Goal: Task Accomplishment & Management: Manage account settings

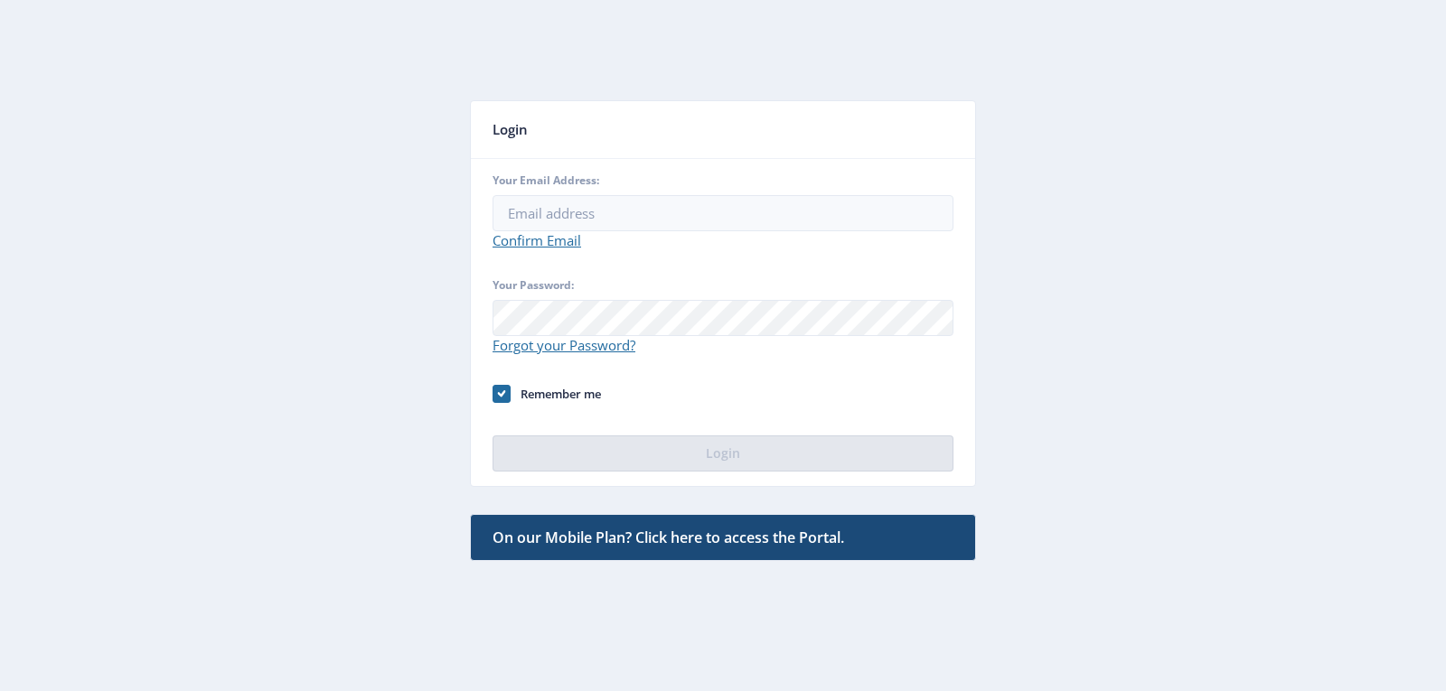
type input "[EMAIL_ADDRESS][DOMAIN_NAME]"
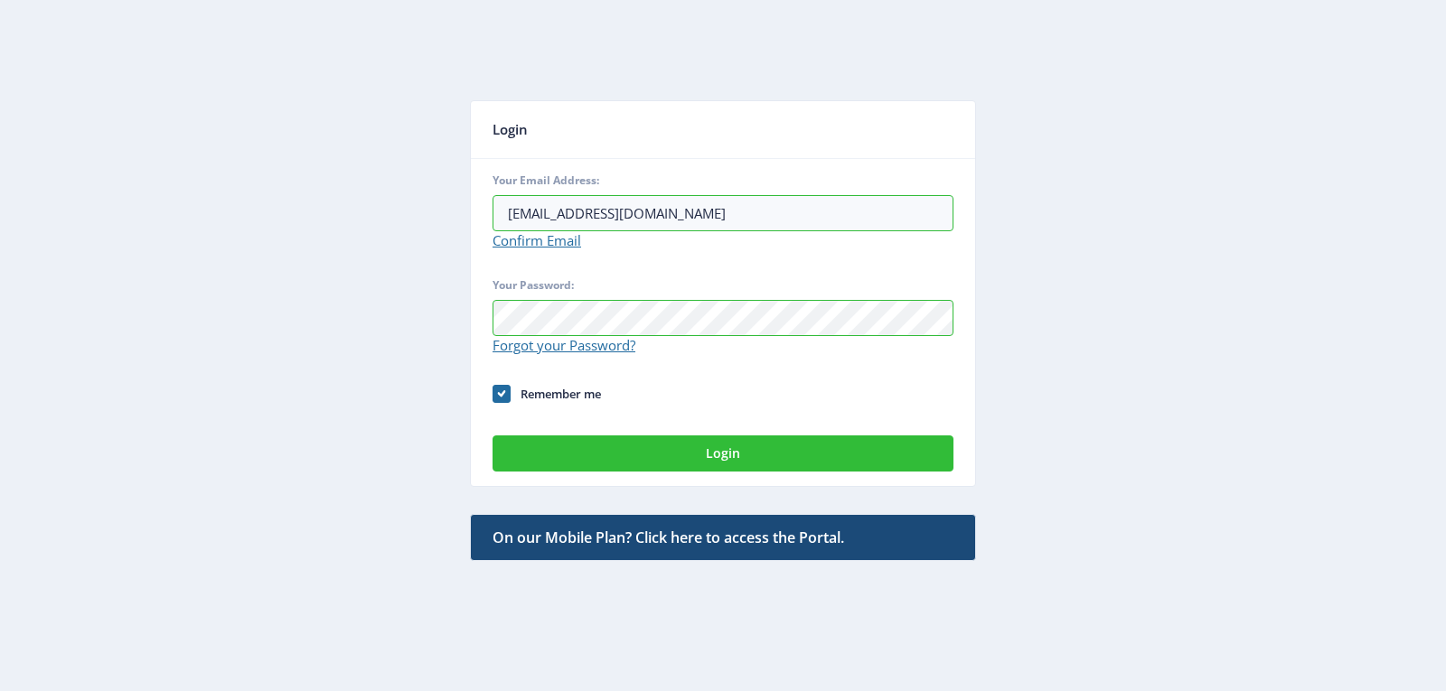
click at [230, 376] on app-auth "Login Your Email Address: [EMAIL_ADDRESS][DOMAIN_NAME] Confirm Email Your Passw…" at bounding box center [723, 344] width 1381 height 623
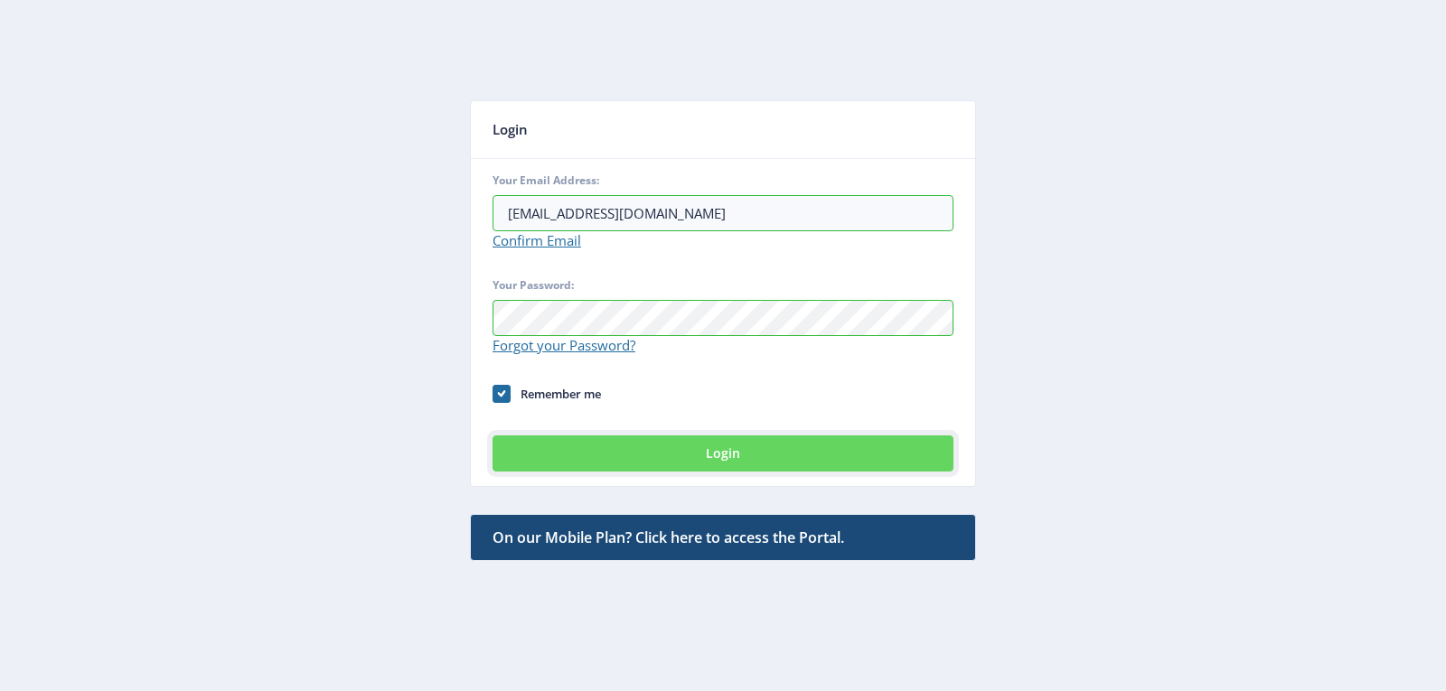
click at [720, 456] on button "Login" at bounding box center [722, 453] width 461 height 36
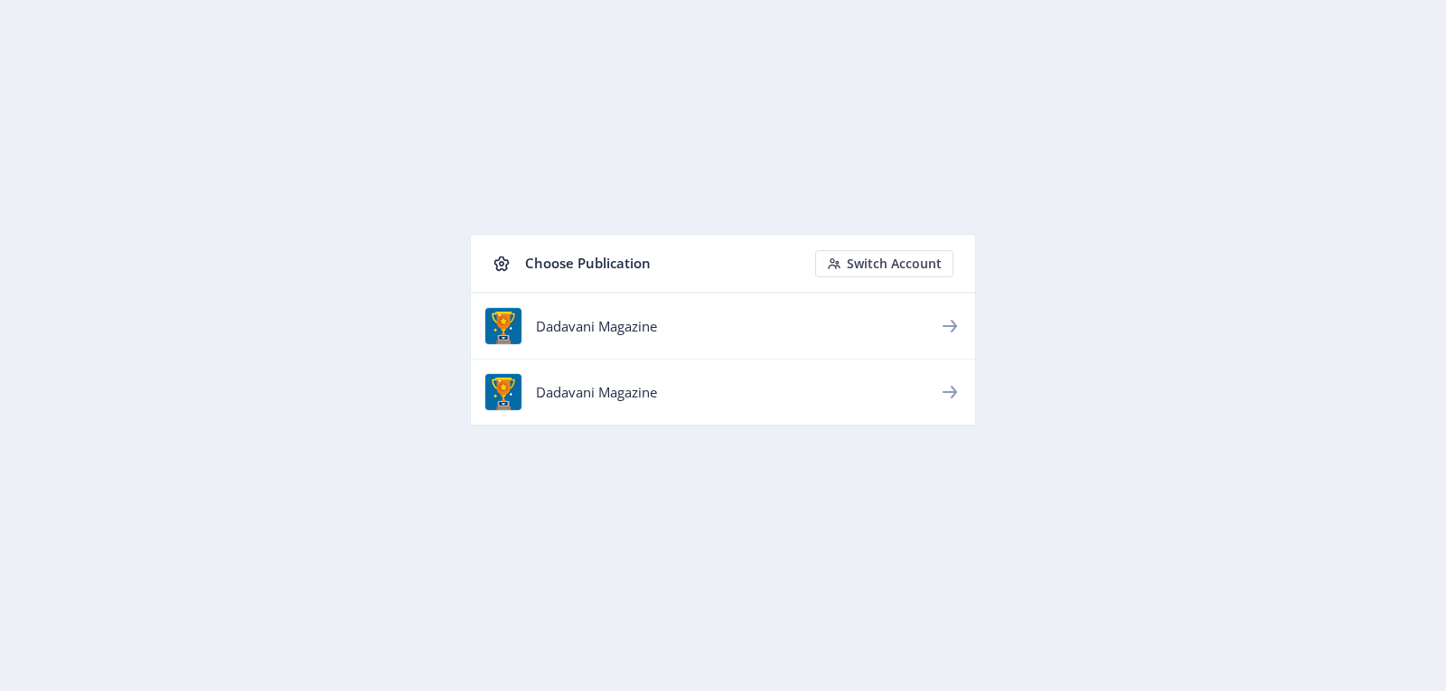
click at [942, 323] on icon at bounding box center [950, 326] width 22 height 22
click at [617, 323] on div "Dadavani Magazine" at bounding box center [737, 326] width 403 height 18
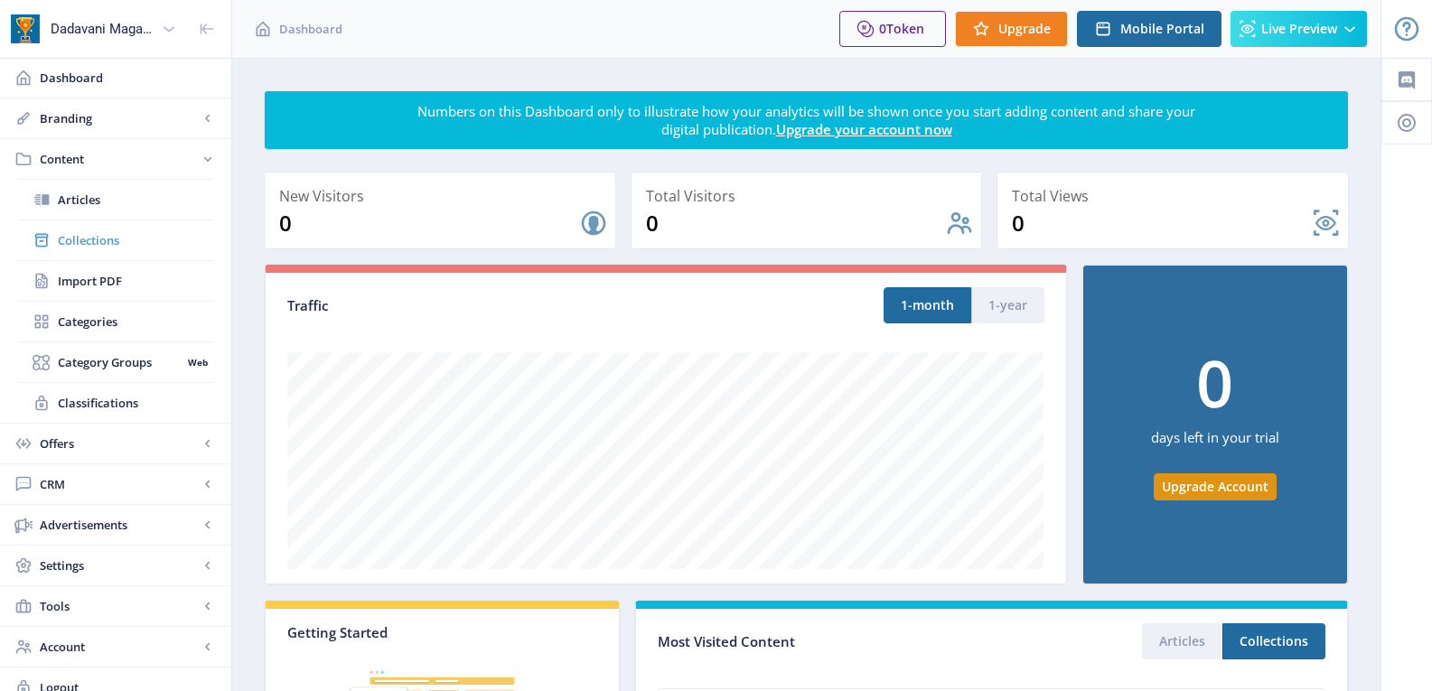
click at [97, 239] on span "Collections" at bounding box center [135, 240] width 155 height 18
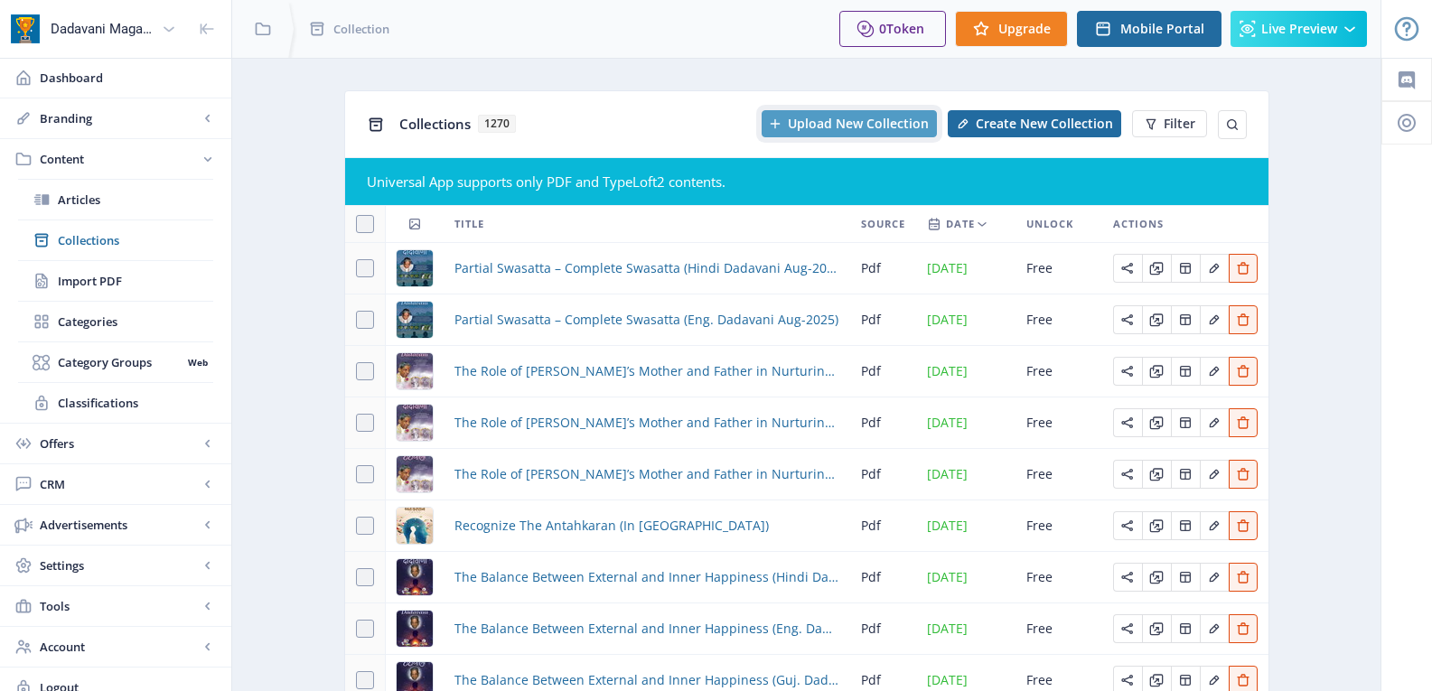
click at [862, 117] on button "Upload New Collection" at bounding box center [849, 123] width 175 height 27
click at [276, 160] on app-content-issues "Collections 1270 Uploading PDF Create New Collection Filter Universal App suppo…" at bounding box center [806, 467] width 1085 height 754
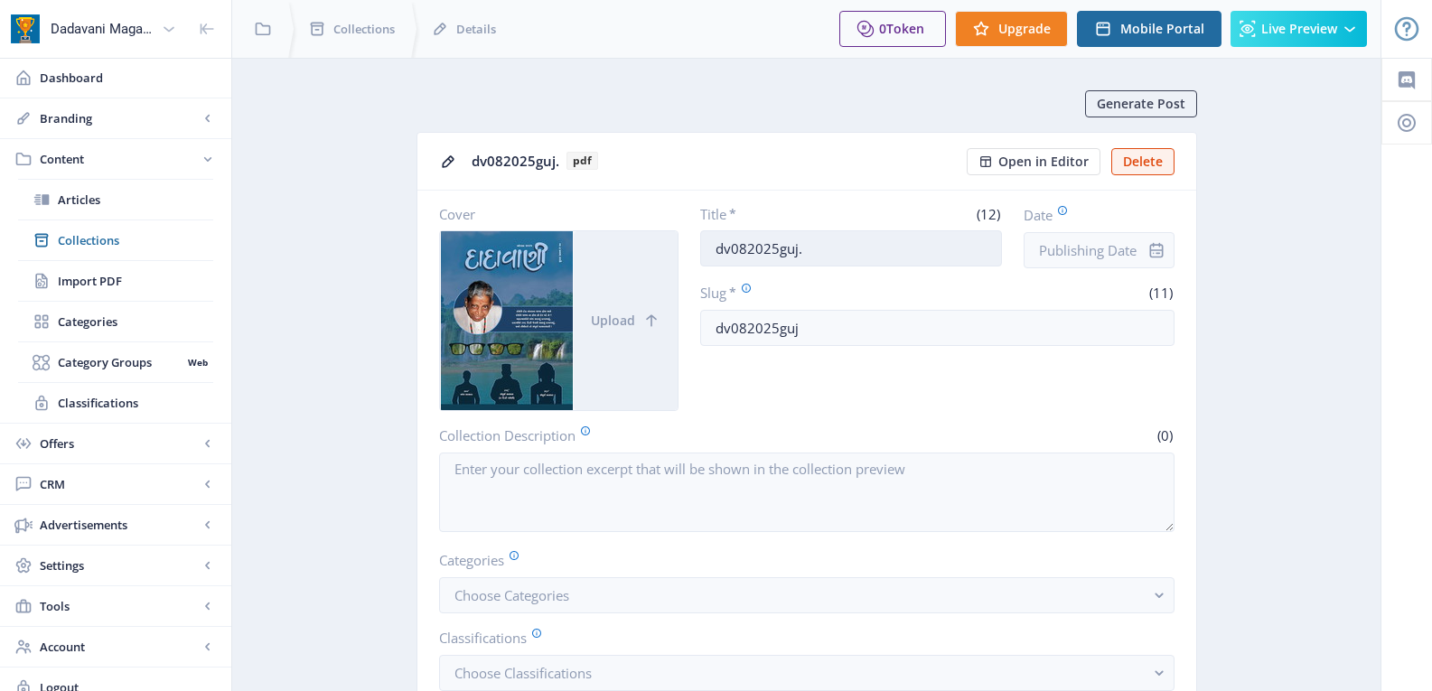
click at [826, 257] on input "dv082025guj." at bounding box center [851, 248] width 302 height 36
click at [828, 256] on input "dv082025guj." at bounding box center [851, 248] width 302 height 36
click at [829, 256] on input "dv082025guj." at bounding box center [851, 248] width 302 height 36
paste input "Partial Swasatta – Complete [PERSON_NAME] ([GEOGRAPHIC_DATA]. Dadavani Aug-2025)"
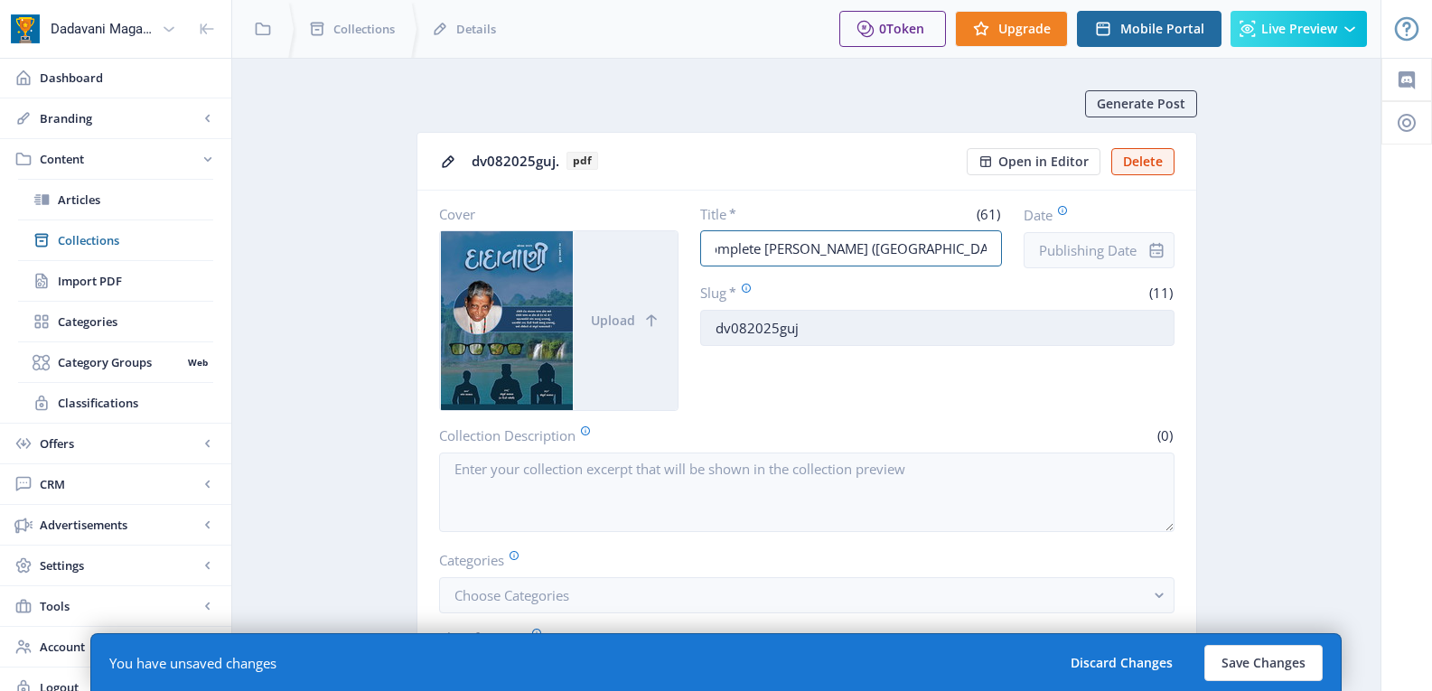
type input "Partial Swasatta – Complete [PERSON_NAME] ([GEOGRAPHIC_DATA]. Dadavani Aug-2025)"
click at [841, 327] on input "dv082025guj" at bounding box center [937, 328] width 474 height 36
paste input "Partial Swasatta – Complete [PERSON_NAME] ([GEOGRAPHIC_DATA]. Dadavani Aug-2025)"
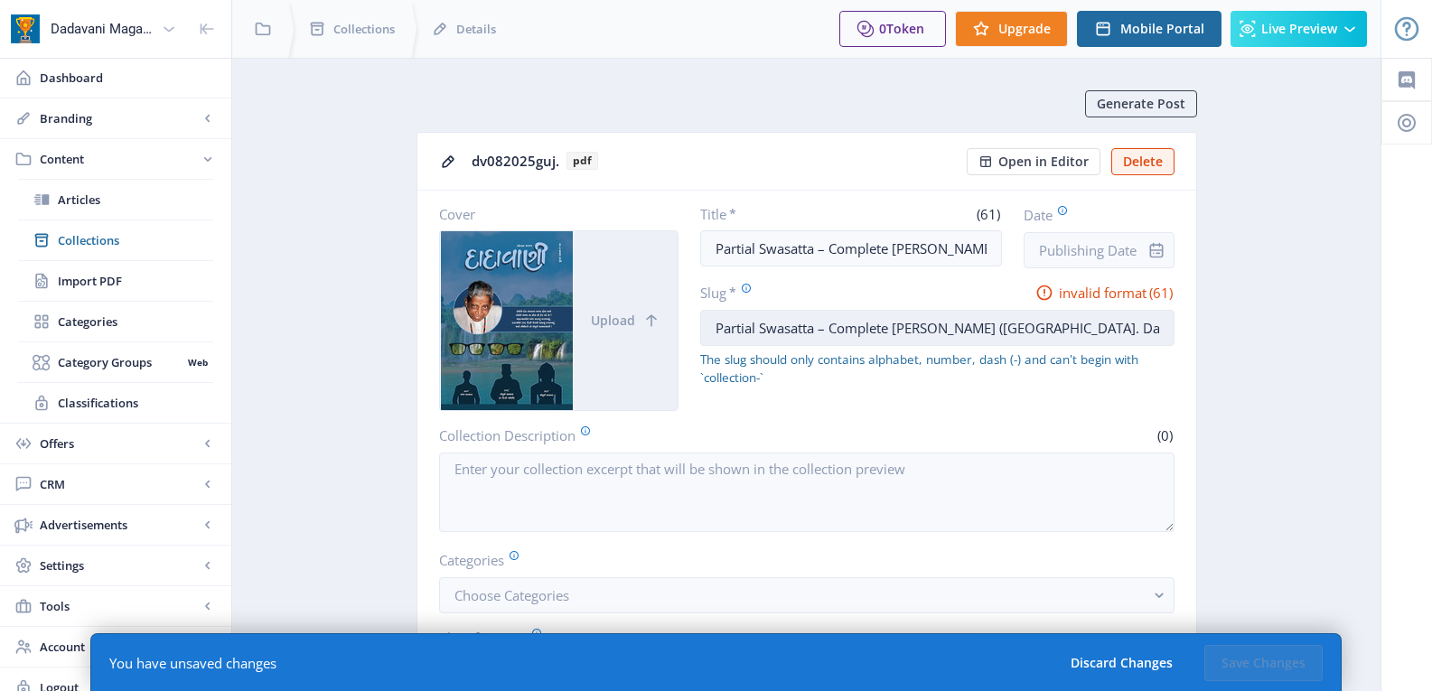
click at [763, 330] on input "Partial Swasatta – Complete [PERSON_NAME] ([GEOGRAPHIC_DATA]. Dadavani Aug-2025)" at bounding box center [937, 328] width 474 height 36
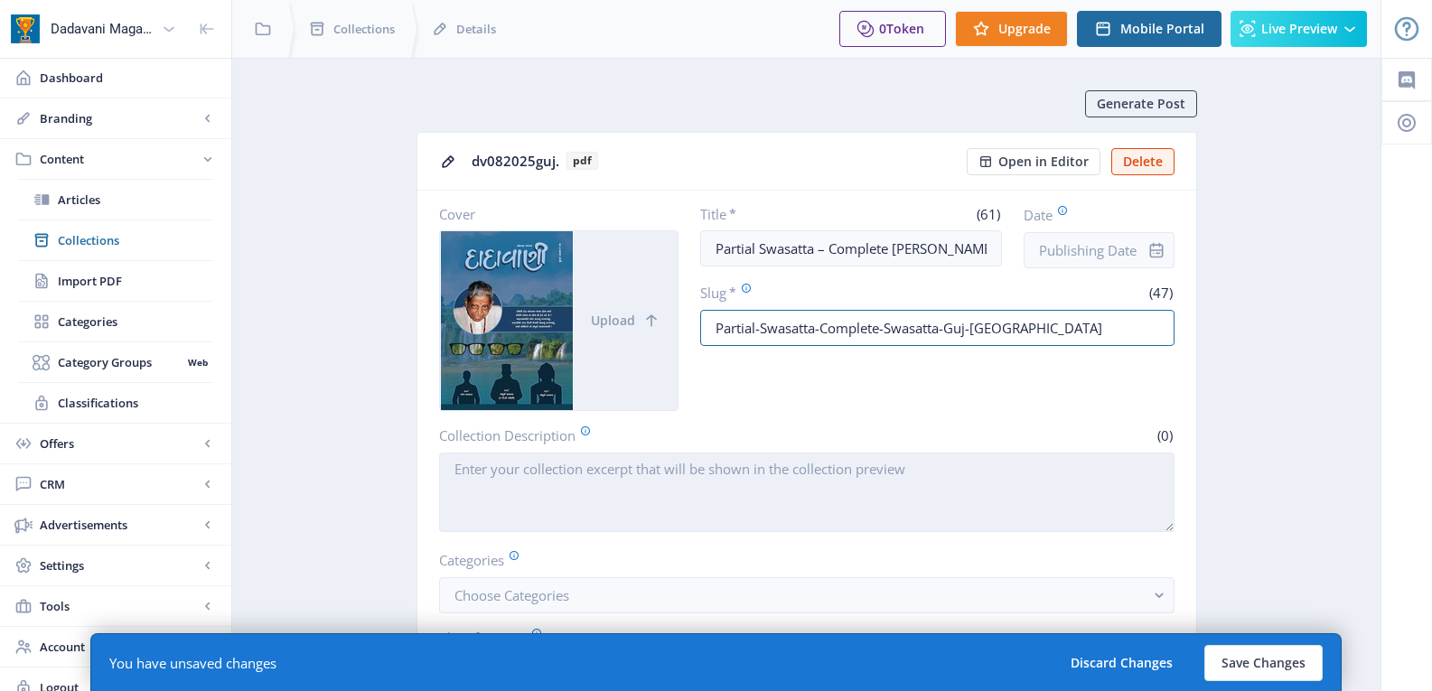
type input "Partial-Swasatta-Complete-Swasatta-Guj-[GEOGRAPHIC_DATA]"
click at [684, 463] on textarea "Collection Description" at bounding box center [806, 493] width 735 height 80
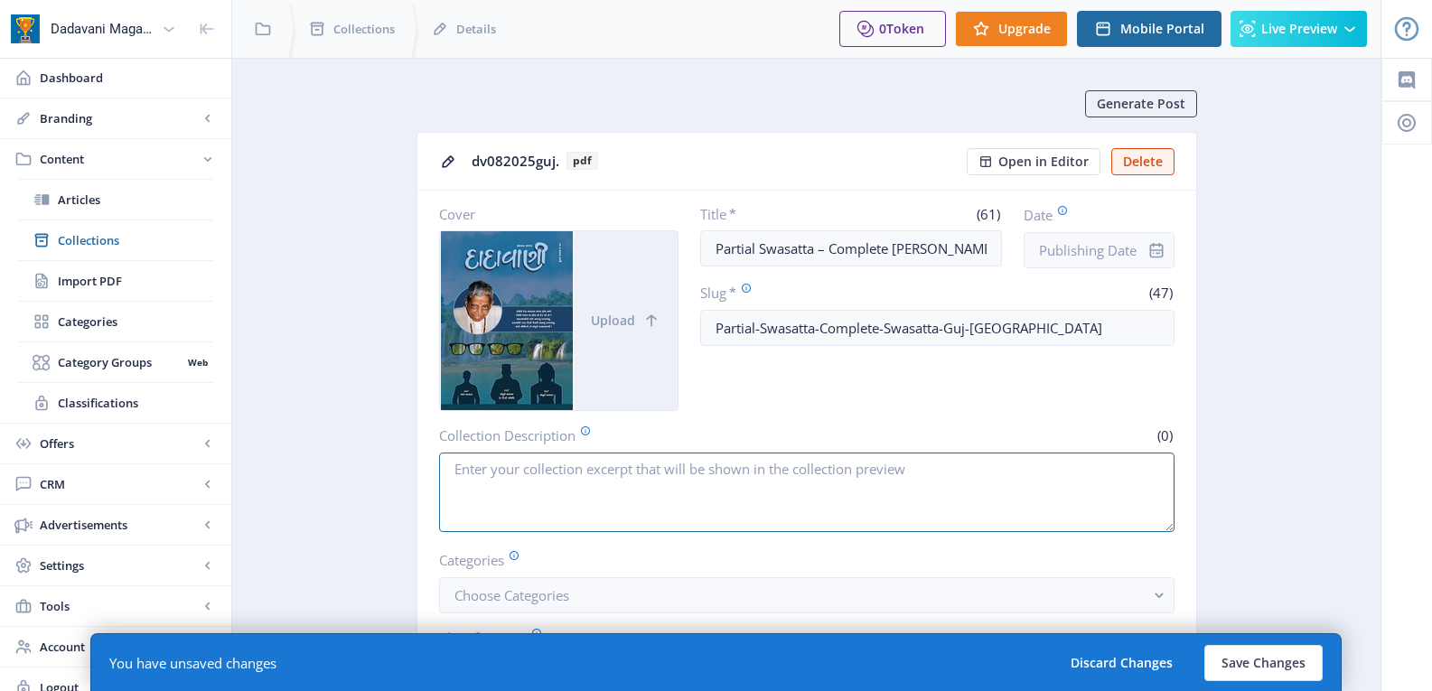
paste textarea "Before Self-realization, the ‘I’ of mahatmas was established in [GEOGRAPHIC_DAT…"
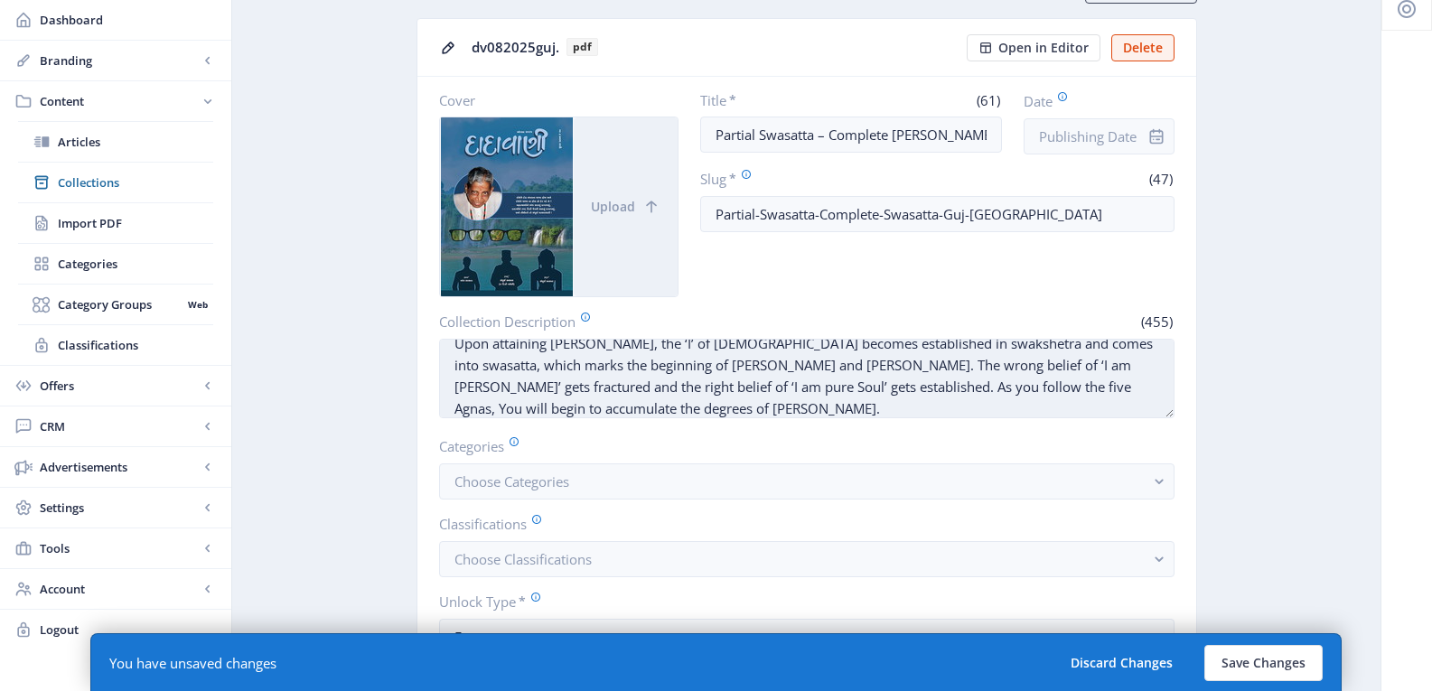
scroll to position [181, 0]
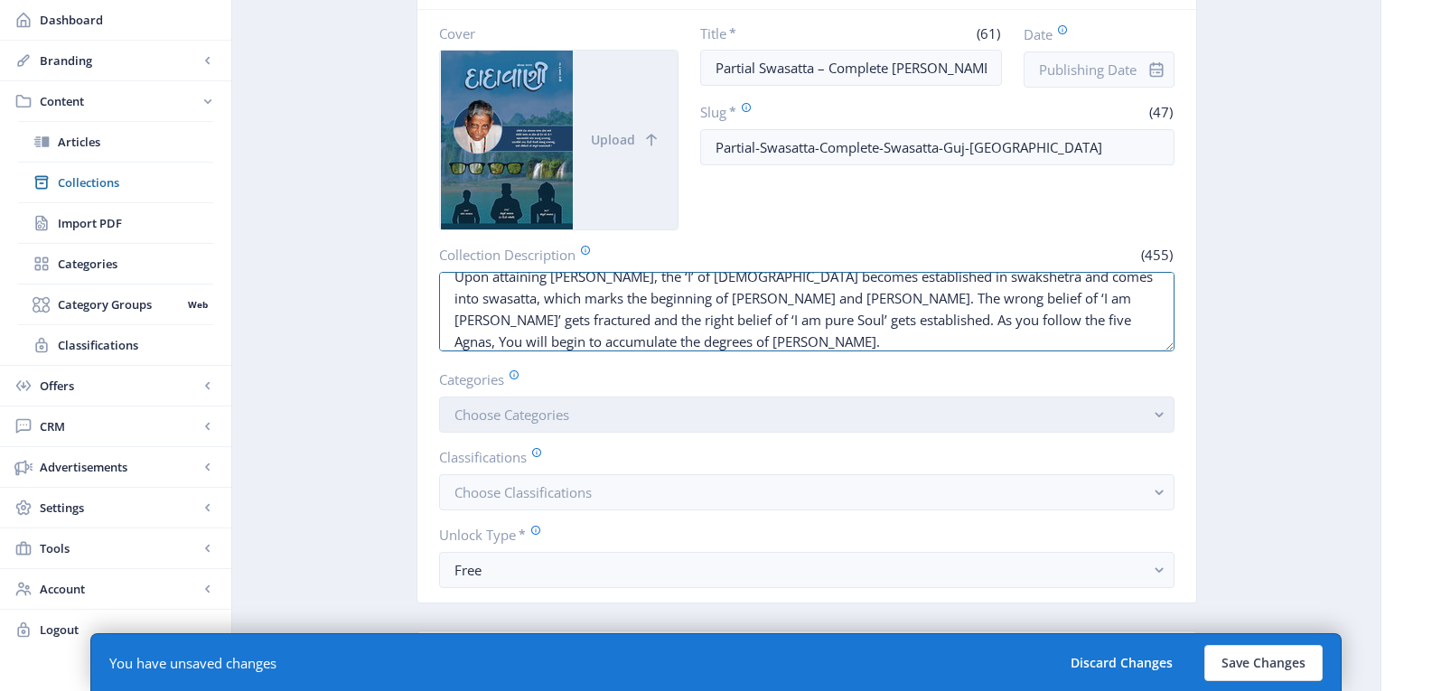
type textarea "Before Self-realization, the ‘I’ of mahatmas was established in [GEOGRAPHIC_DAT…"
click at [511, 417] on span "Choose Categories" at bounding box center [511, 415] width 115 height 18
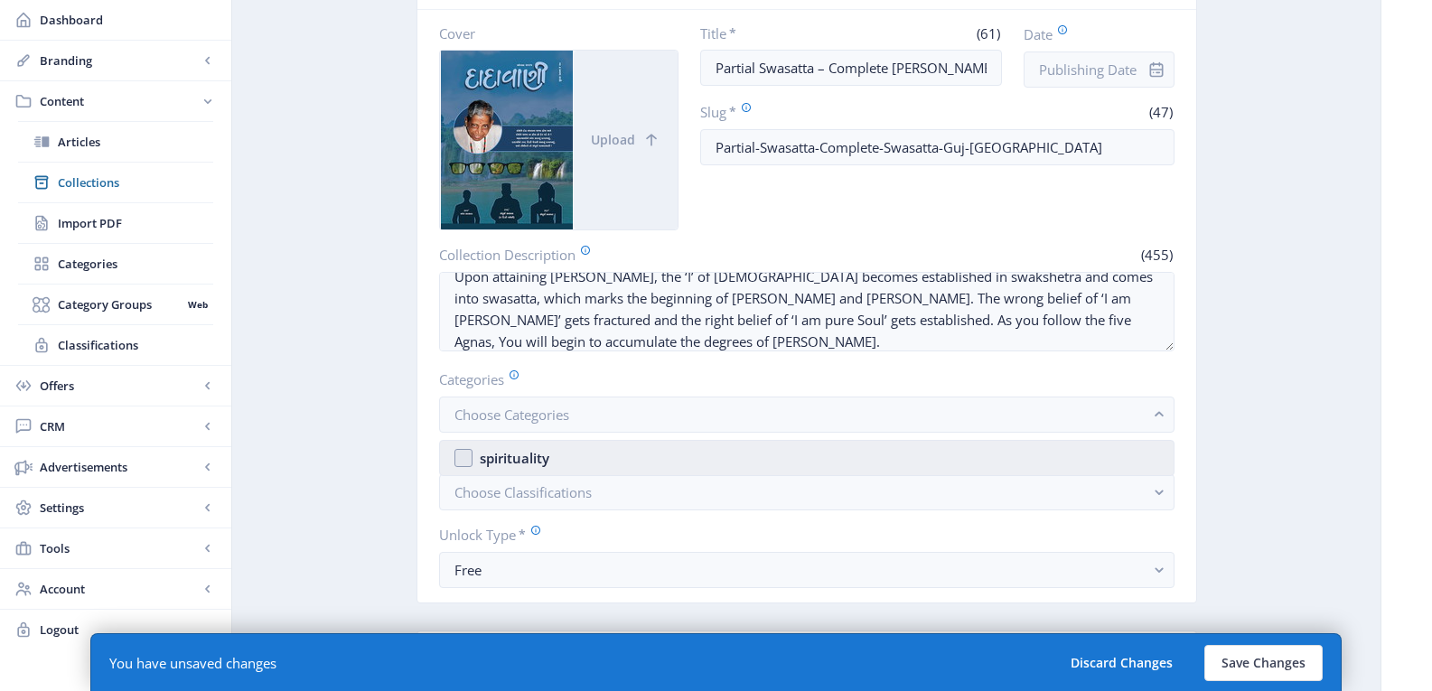
click at [528, 458] on div "spirituality" at bounding box center [515, 458] width 70 height 22
checkbox input "true"
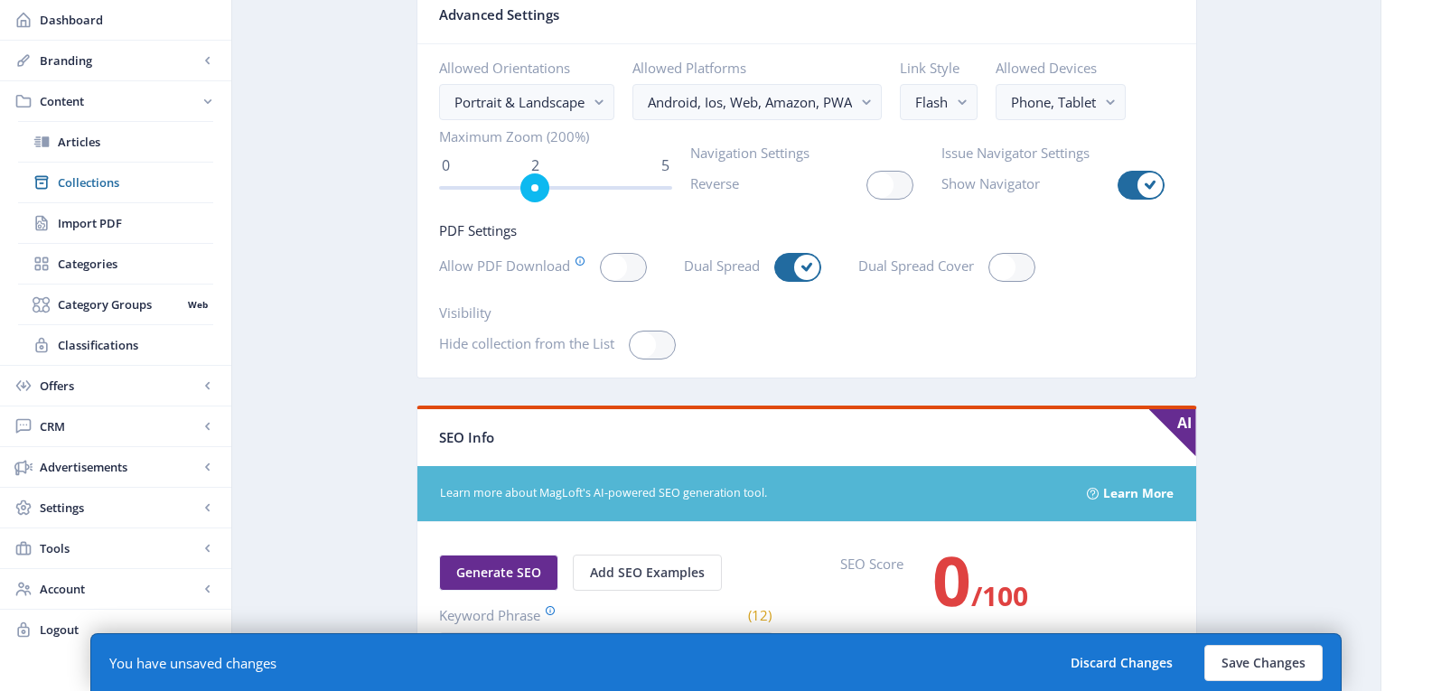
scroll to position [2440, 0]
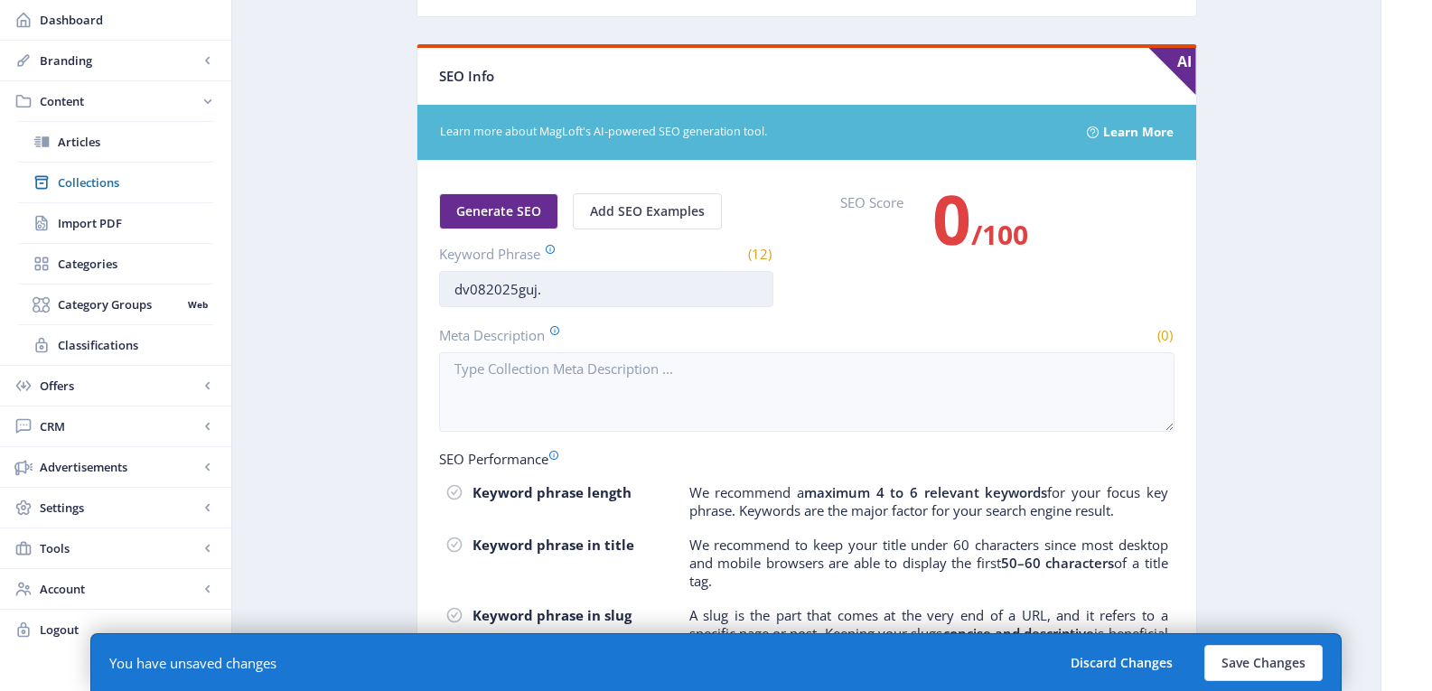
click at [510, 290] on input "dv082025guj." at bounding box center [606, 289] width 334 height 36
click at [512, 288] on input "dv082025guj." at bounding box center [606, 289] width 334 height 36
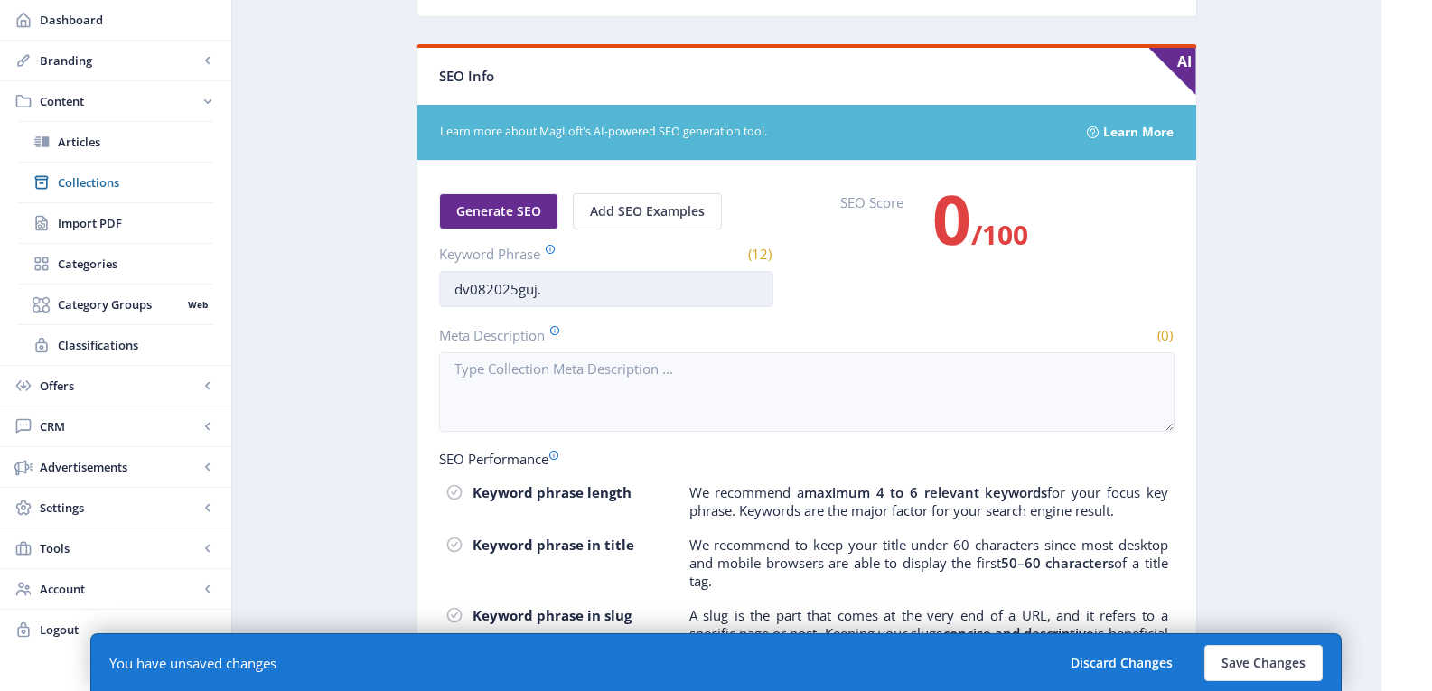
paste input "swasatta,parsatta,[PERSON_NAME],soul,atma,swakshetra,purusharth,parakram,pure s…"
type input "swasatta,parsatta,[PERSON_NAME],soul,atma,swakshetra,purusharth,parakram,pure s…"
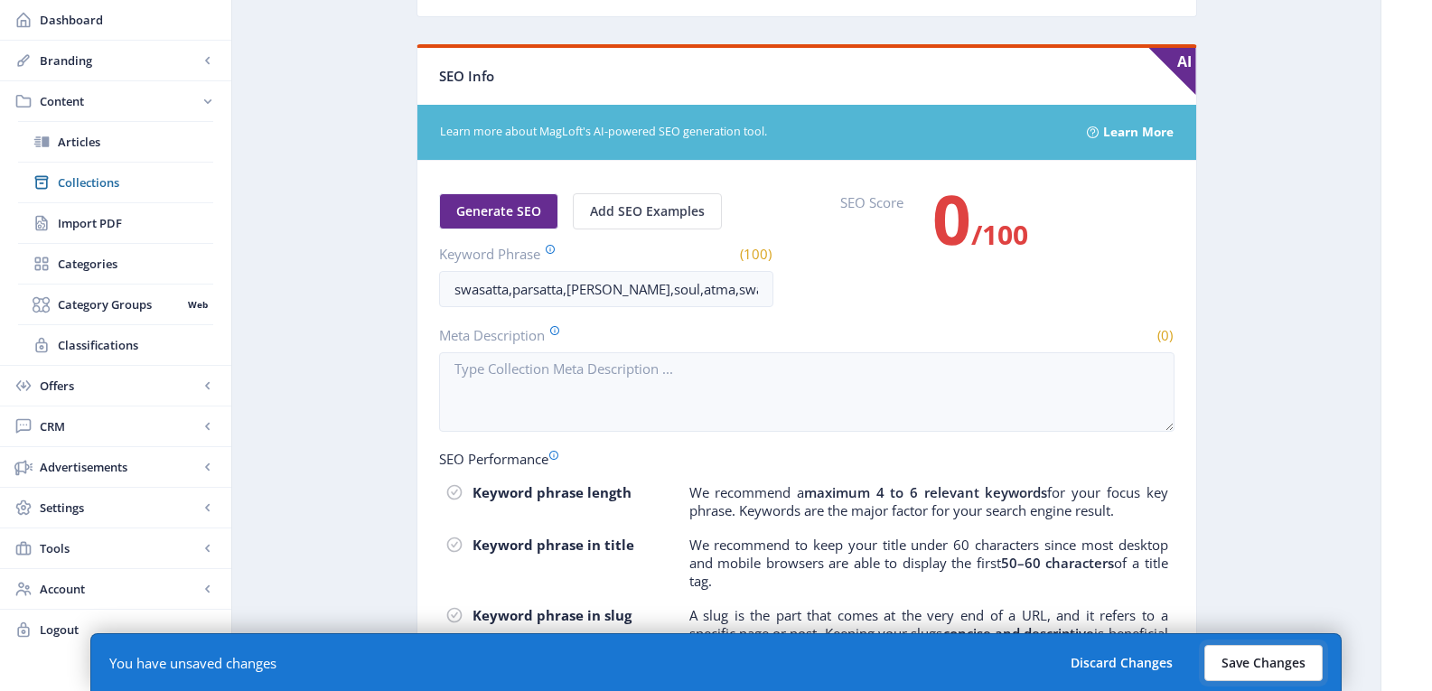
click at [1236, 662] on button "Save Changes" at bounding box center [1263, 663] width 118 height 36
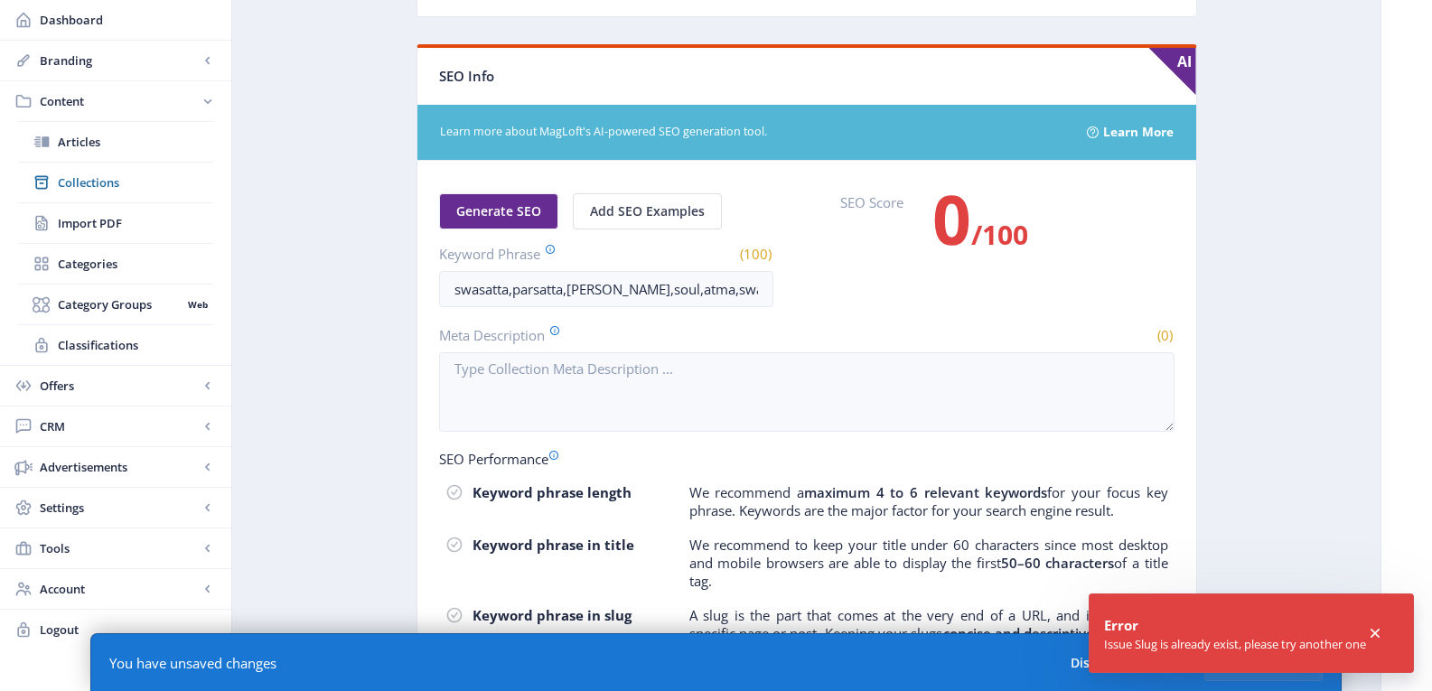
click at [1380, 632] on icon at bounding box center [1375, 633] width 9 height 9
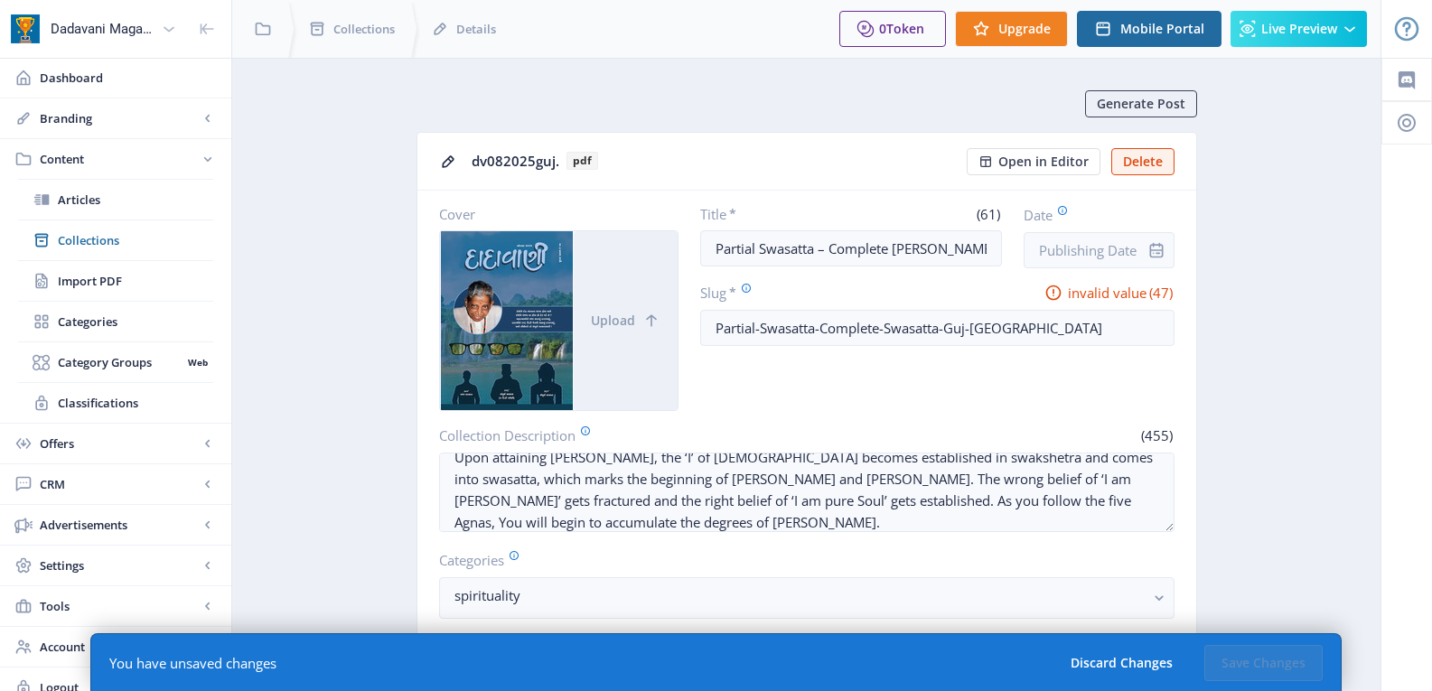
click at [83, 243] on span "Collections" at bounding box center [135, 240] width 155 height 18
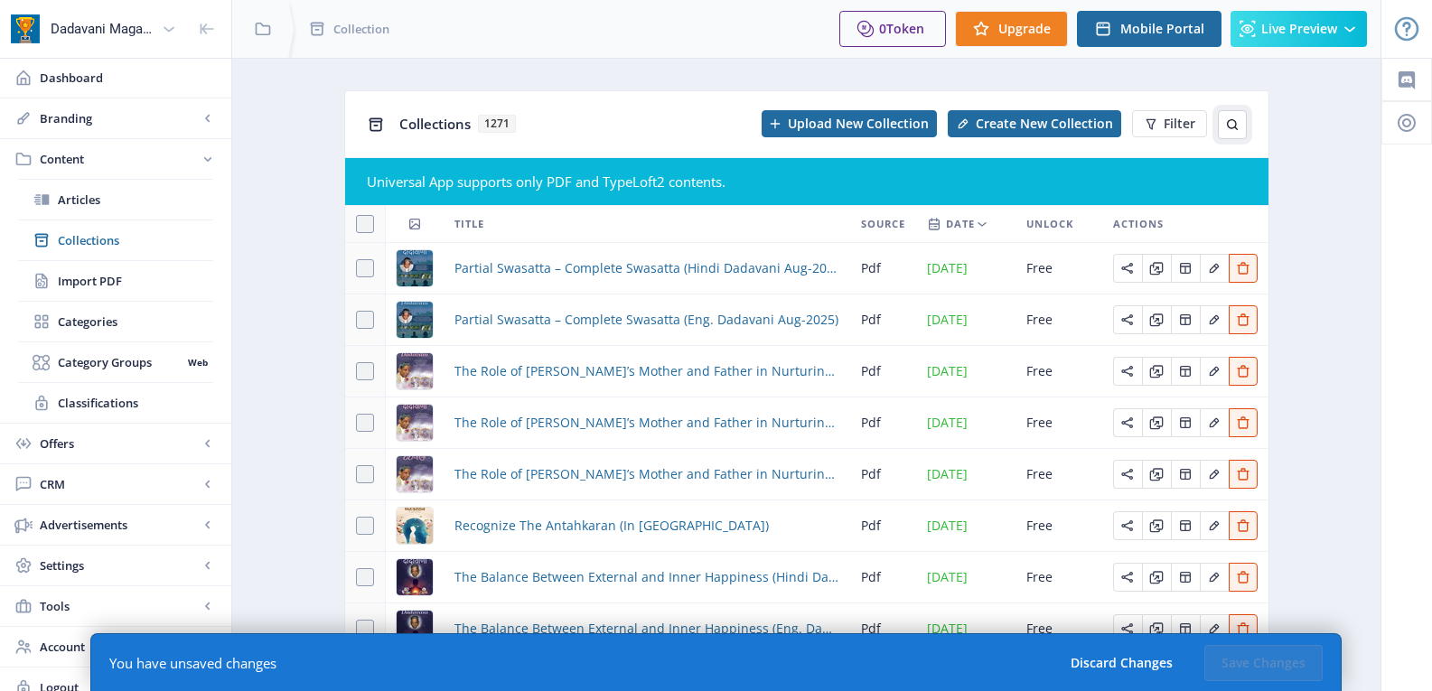
click at [1232, 122] on icon at bounding box center [1232, 124] width 14 height 14
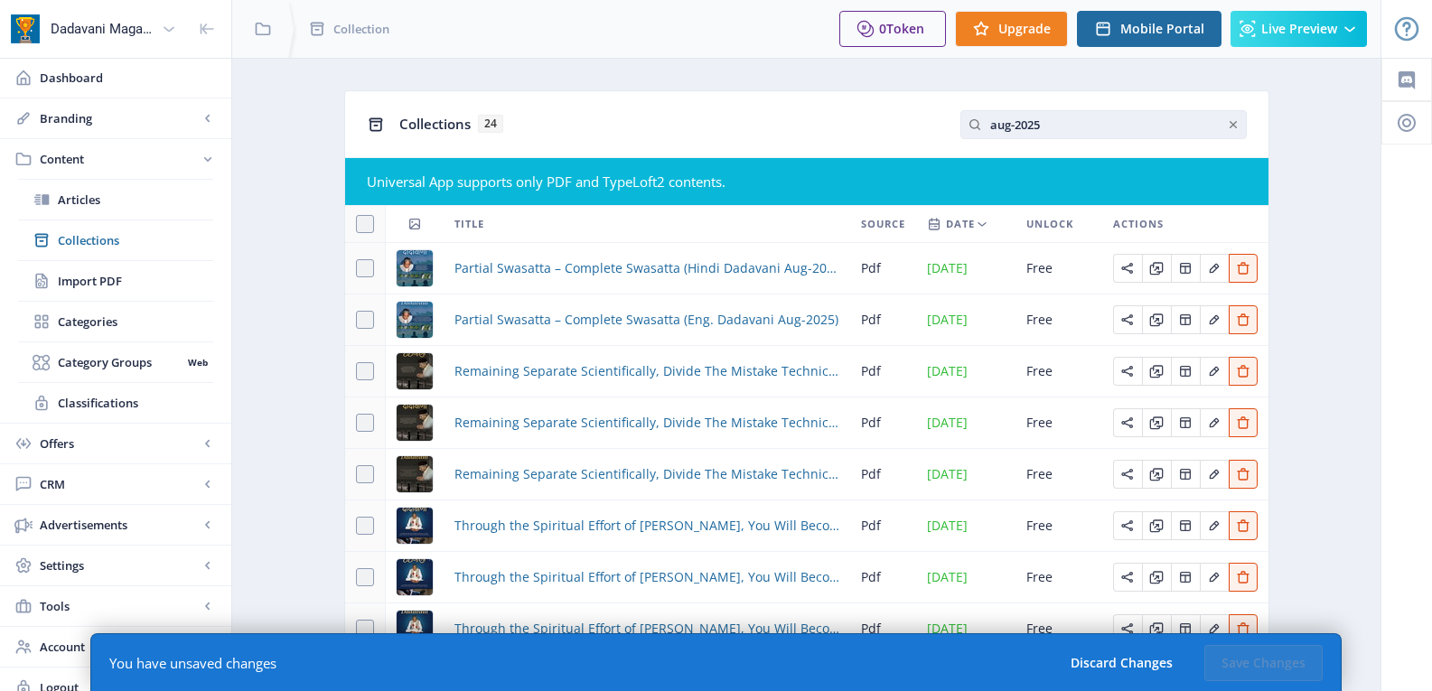
type input "aug-2025"
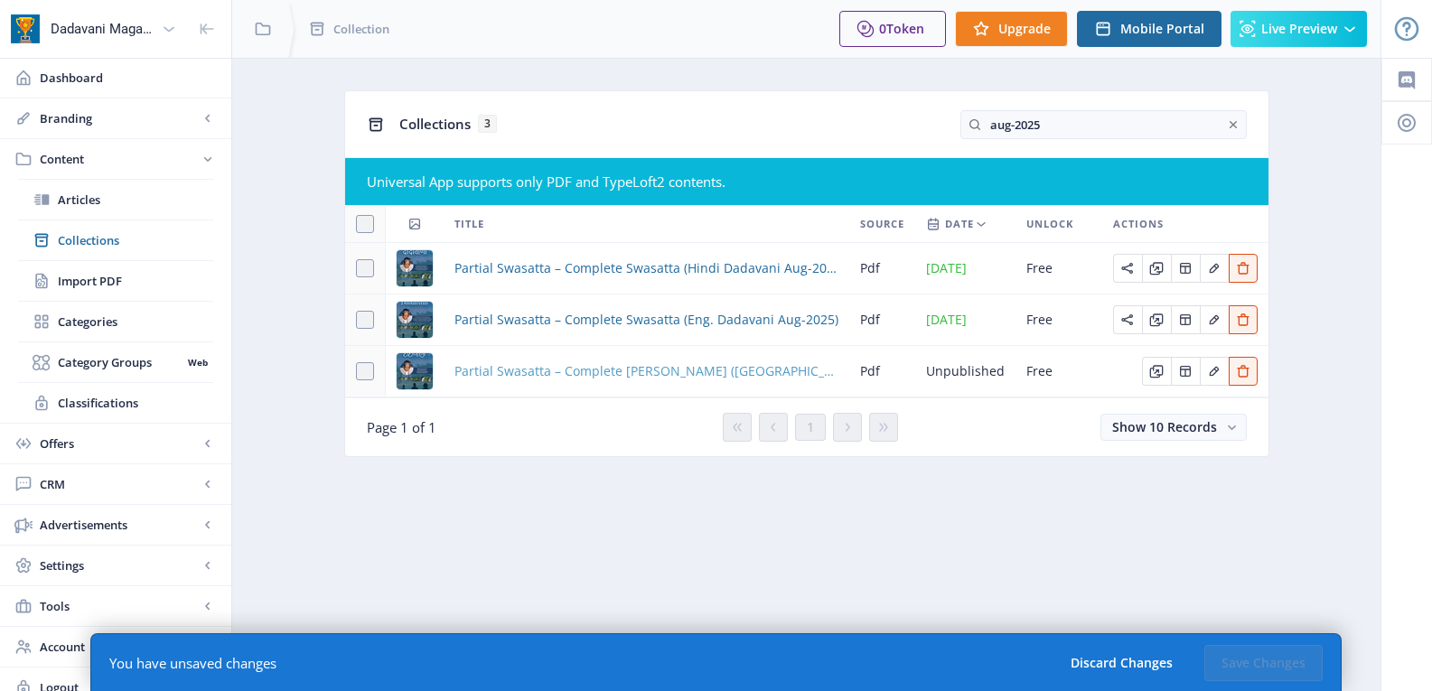
click at [507, 370] on span "Partial Swasatta – Complete [PERSON_NAME] ([GEOGRAPHIC_DATA]. Dadavani Aug-2025)" at bounding box center [646, 372] width 384 height 22
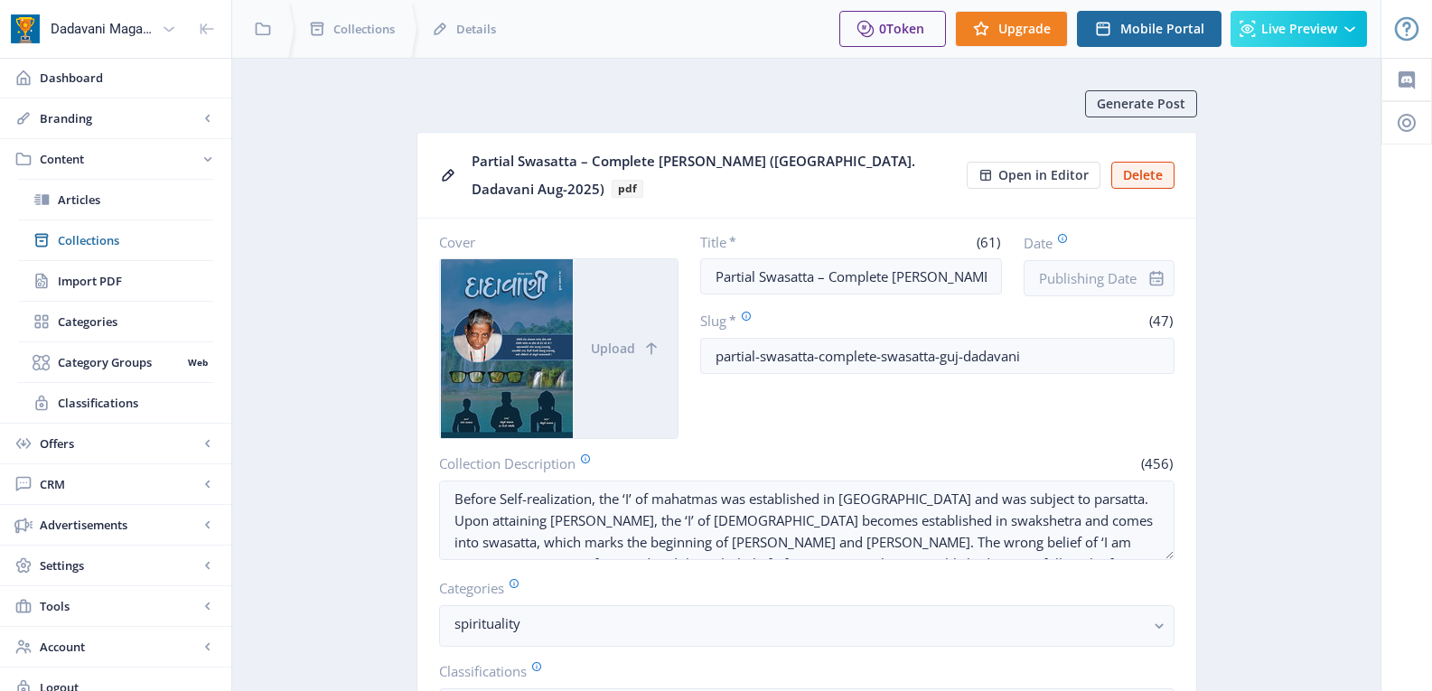
click at [1157, 269] on icon "info" at bounding box center [1156, 278] width 18 height 18
click at [1104, 260] on input "Date" at bounding box center [1099, 278] width 151 height 36
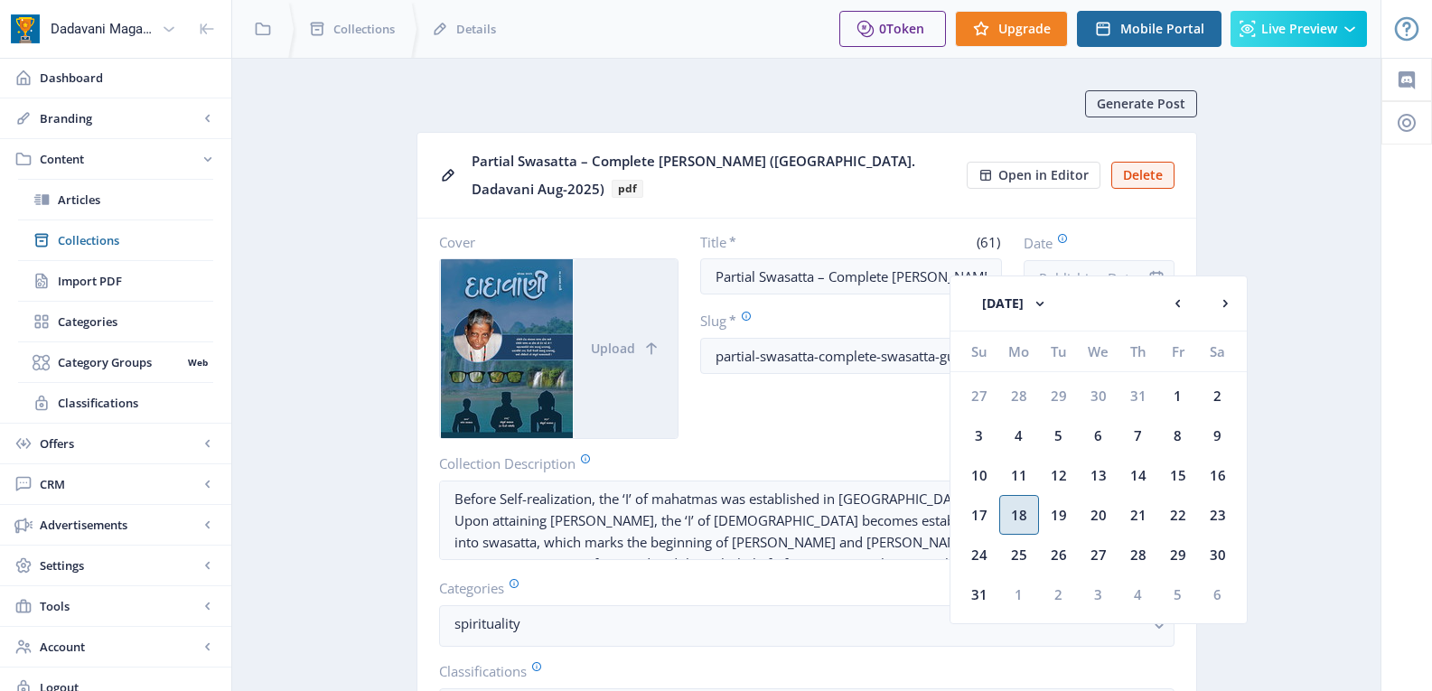
click at [1020, 511] on div "18" at bounding box center [1019, 515] width 40 height 40
type input "[DATE]"
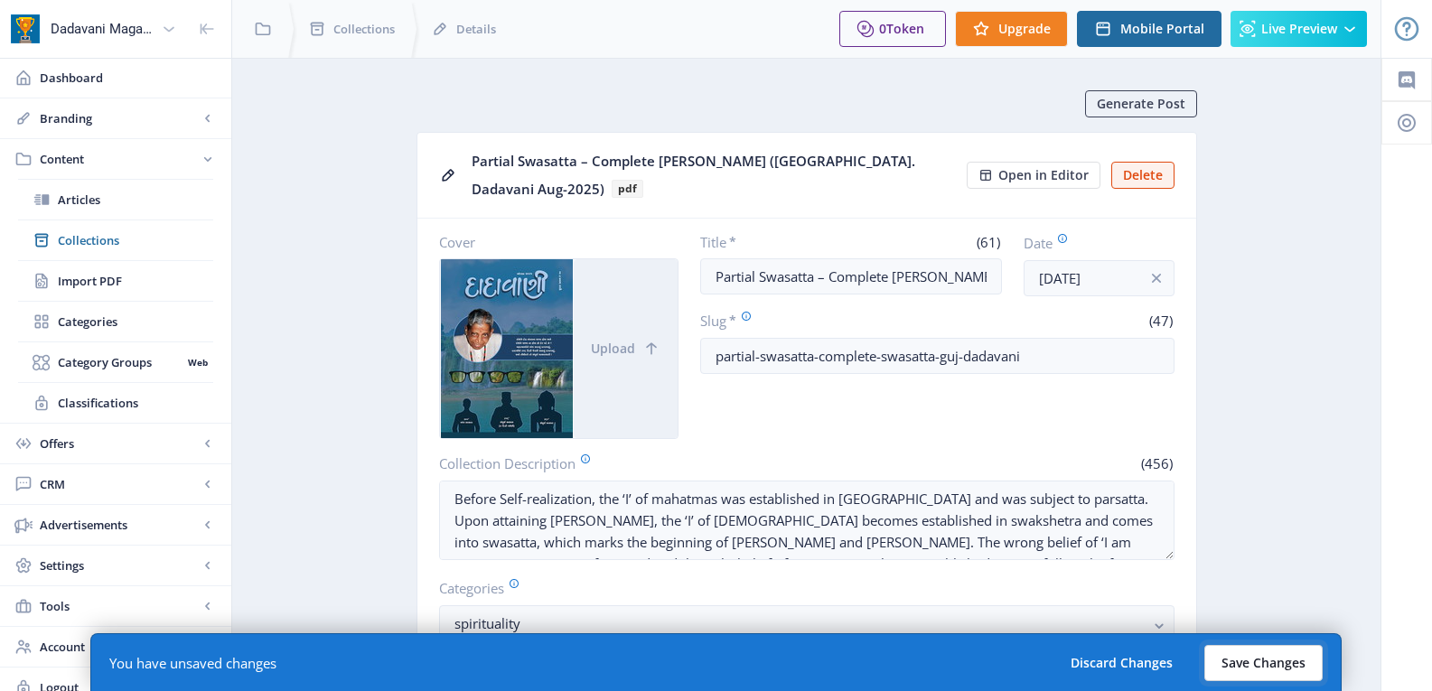
click at [1260, 673] on button "Save Changes" at bounding box center [1263, 663] width 118 height 36
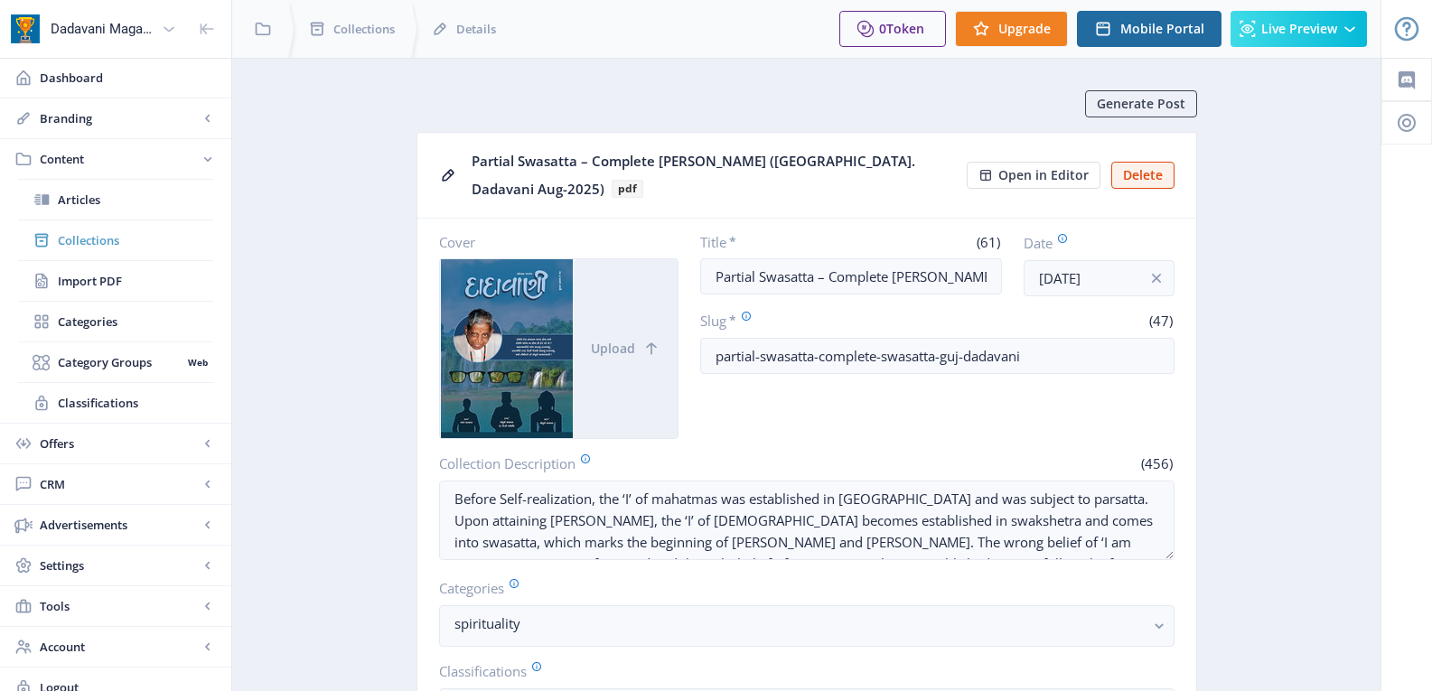
click at [90, 239] on span "Collections" at bounding box center [135, 240] width 155 height 18
